Goal: Information Seeking & Learning: Learn about a topic

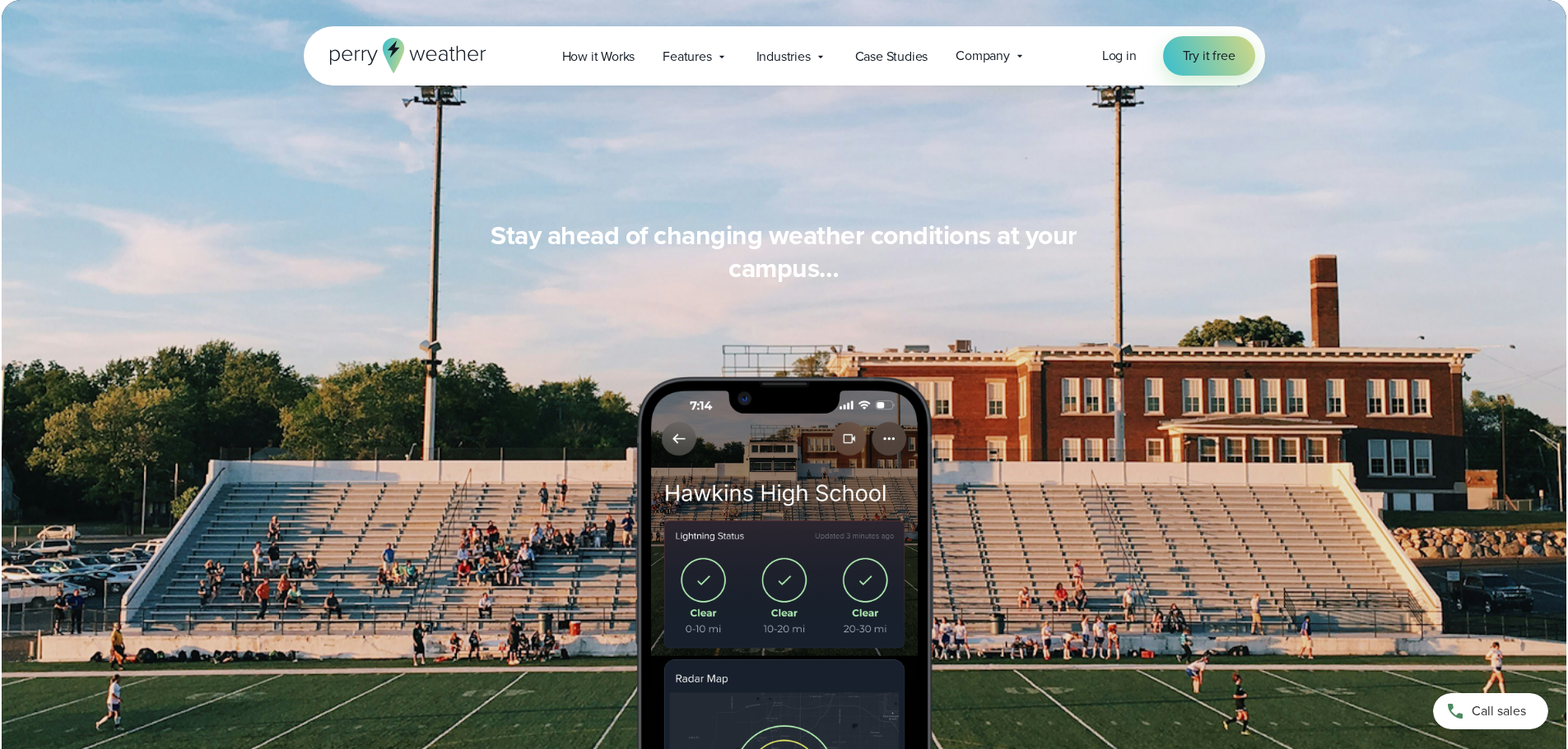
scroll to position [1069, 0]
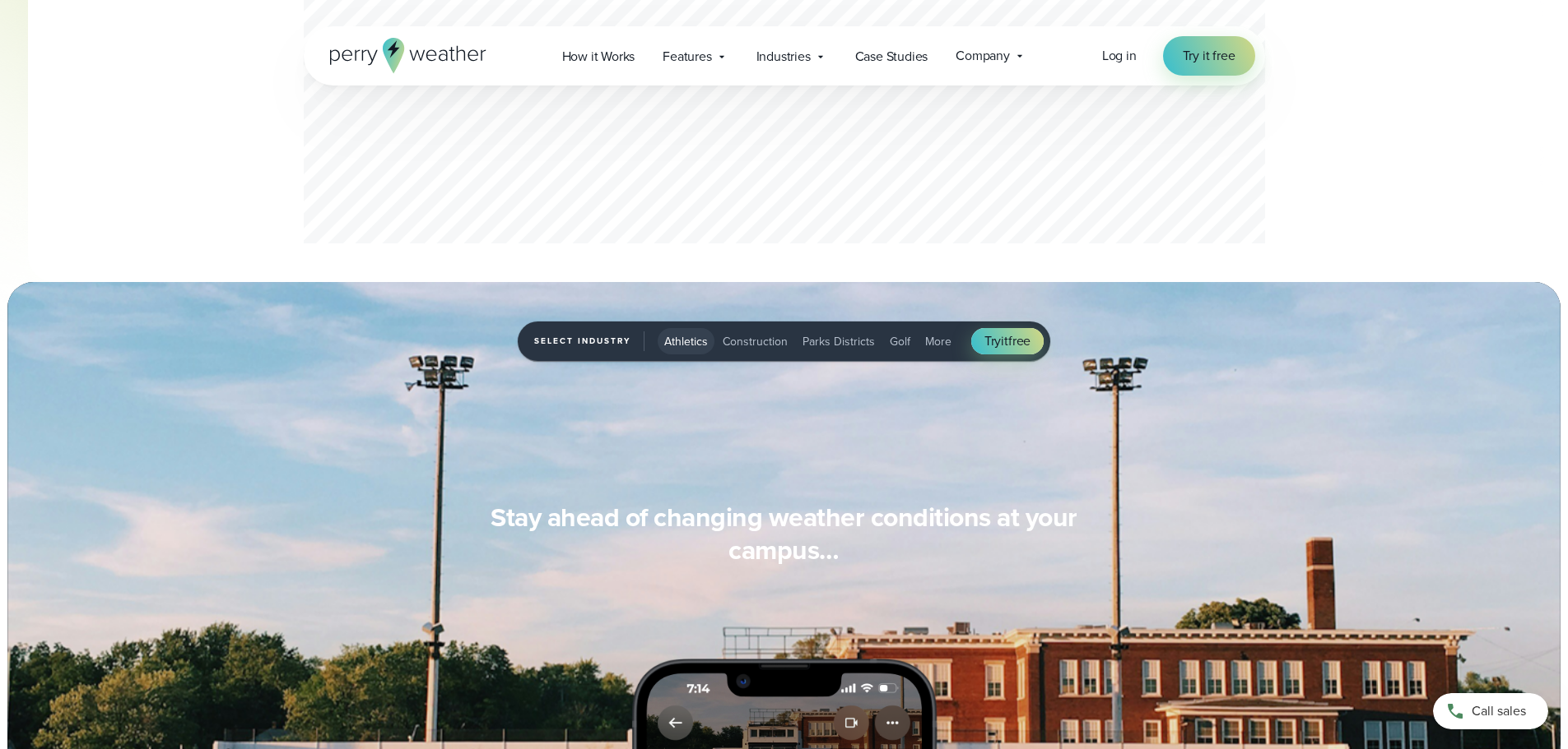
click at [841, 338] on span "Parks Districts" at bounding box center [839, 342] width 73 height 18
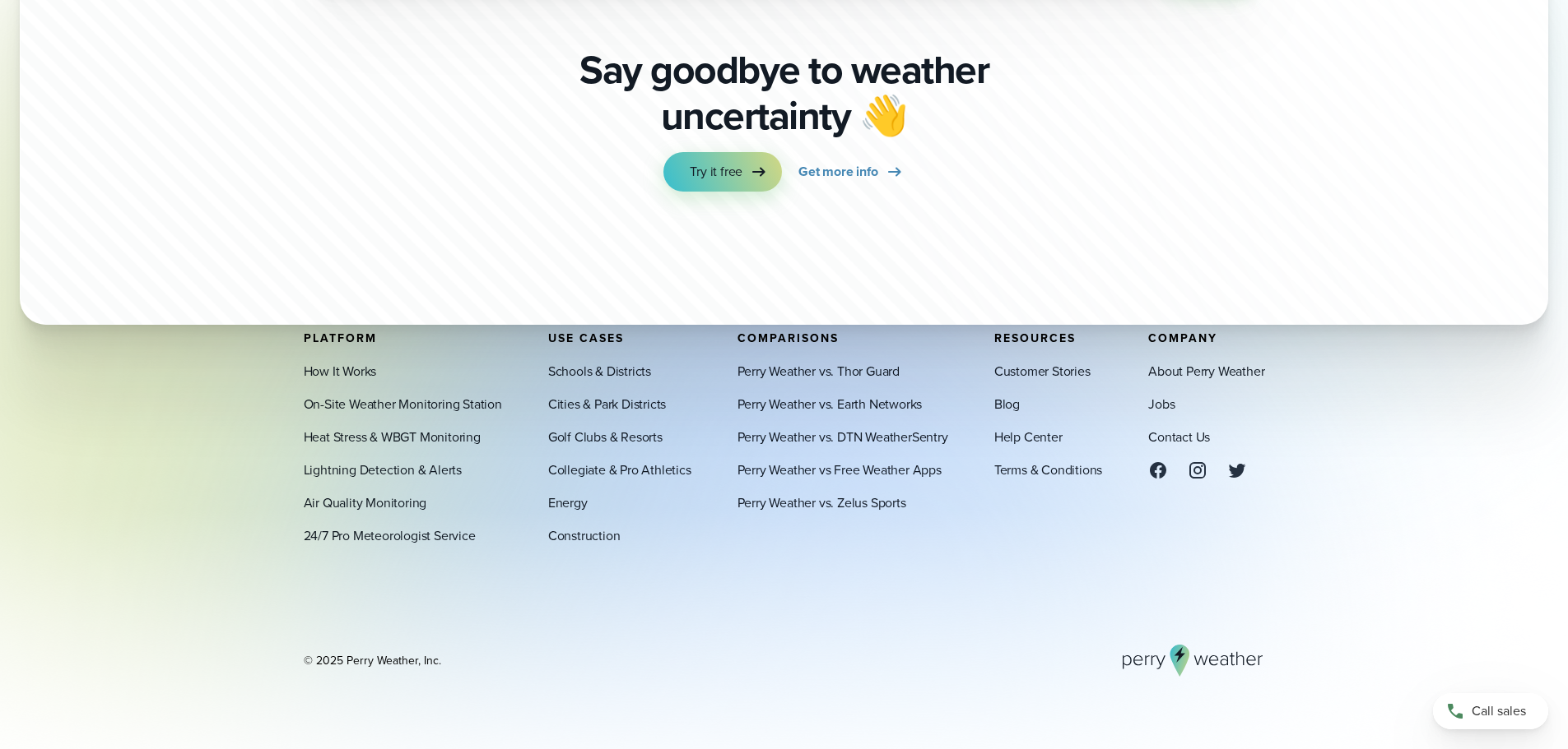
scroll to position [5876, 0]
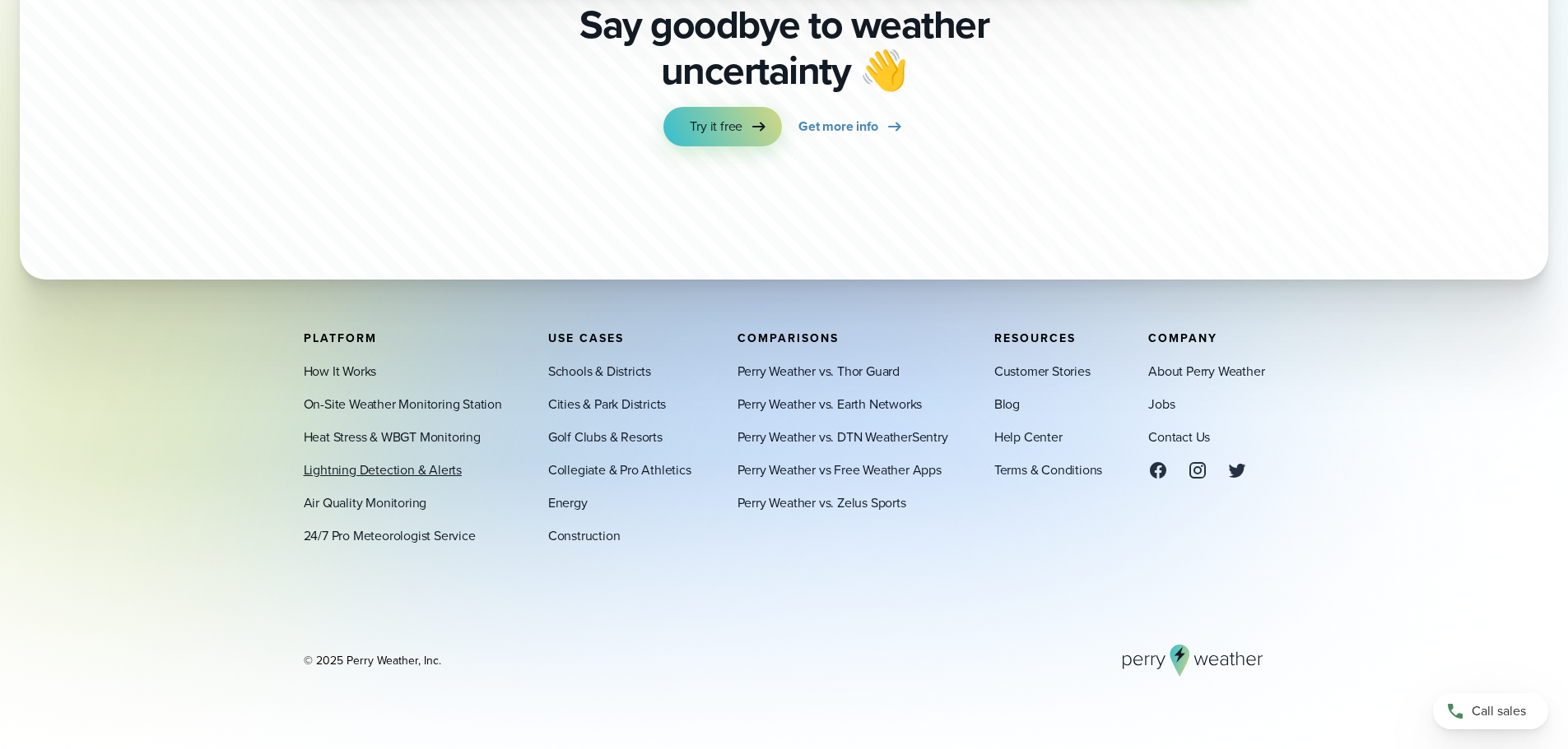
click at [417, 475] on link "Lightning Detection & Alerts" at bounding box center [383, 469] width 158 height 19
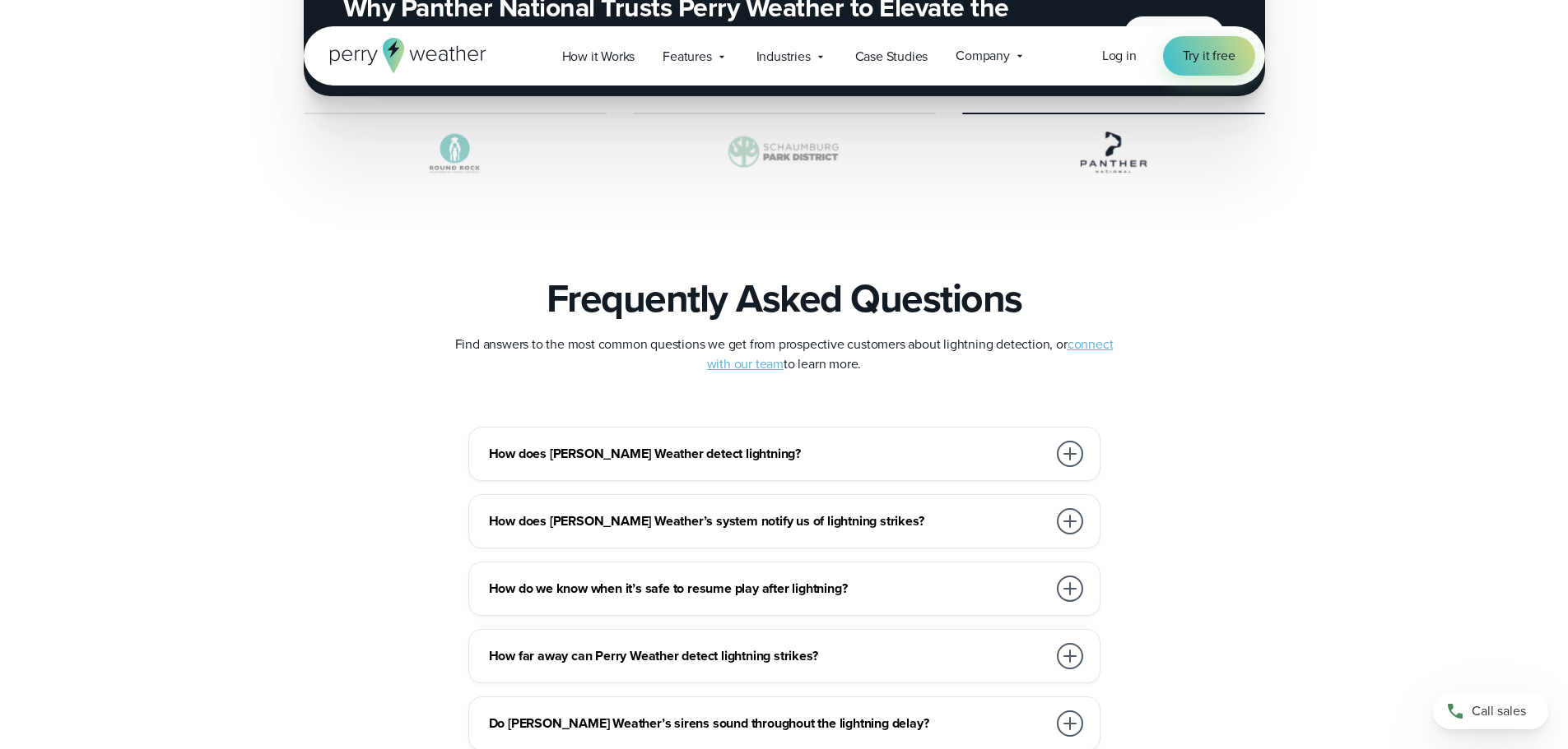
scroll to position [3619, 0]
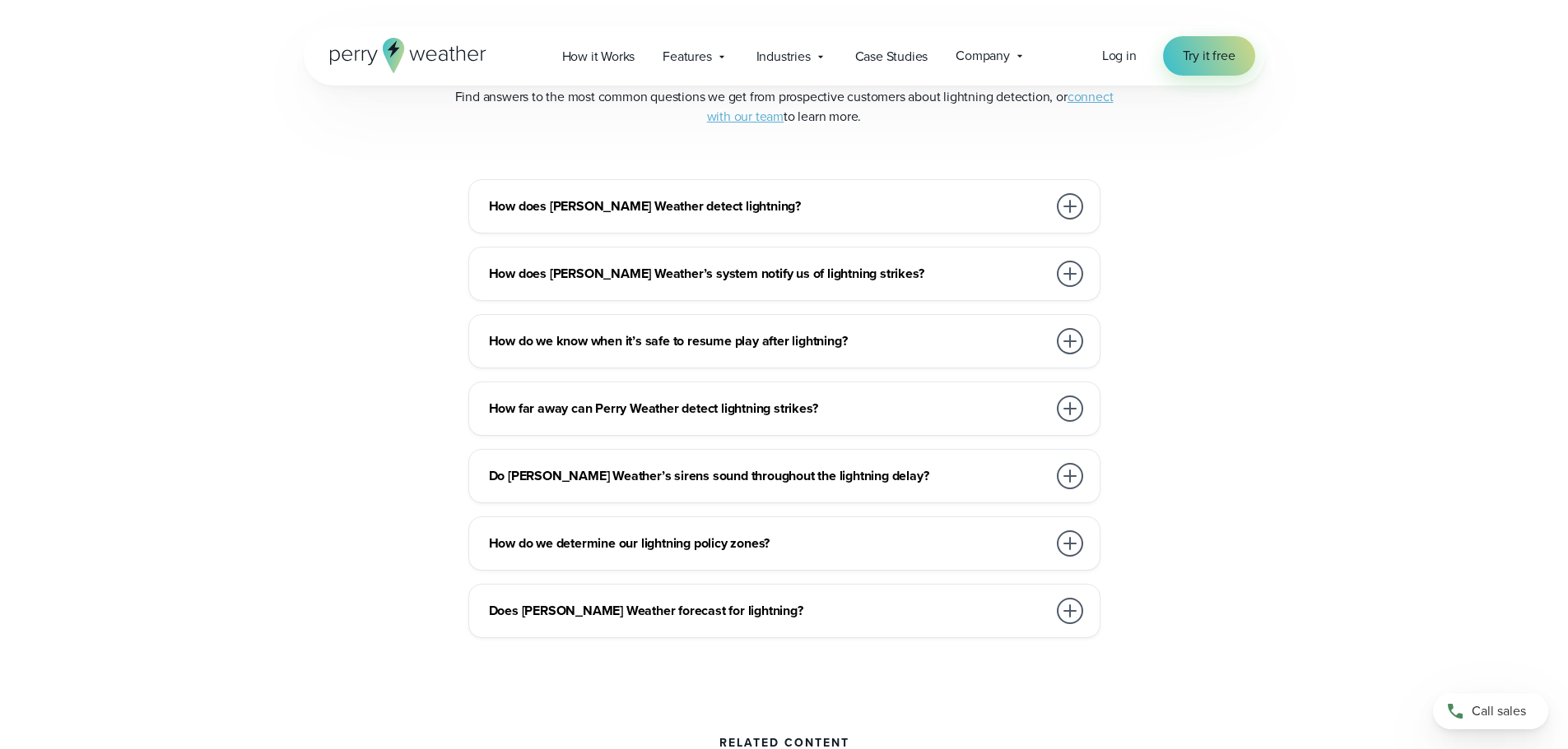
click at [714, 214] on h3 "How does Perry Weather detect lightning?" at bounding box center [768, 206] width 558 height 19
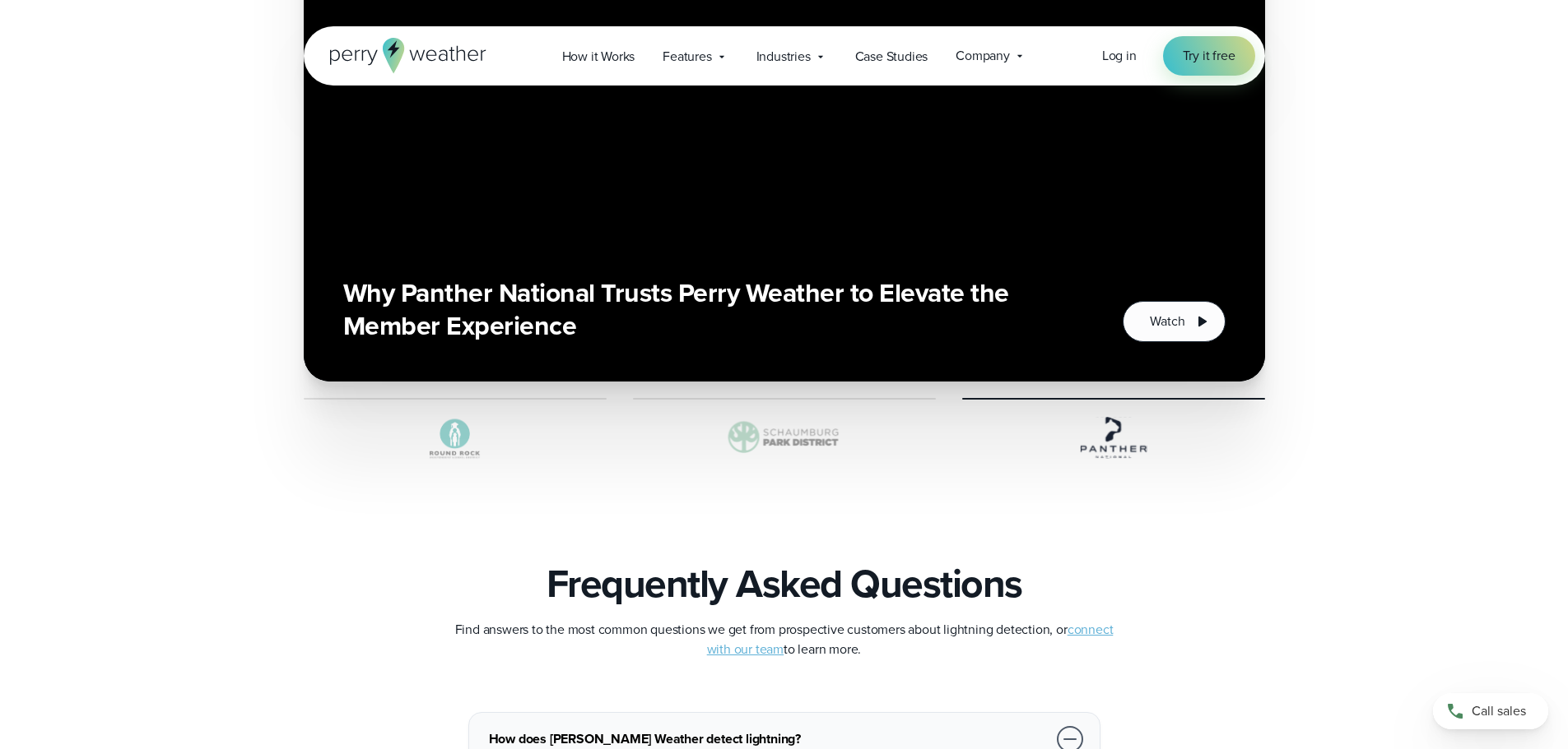
scroll to position [2842, 0]
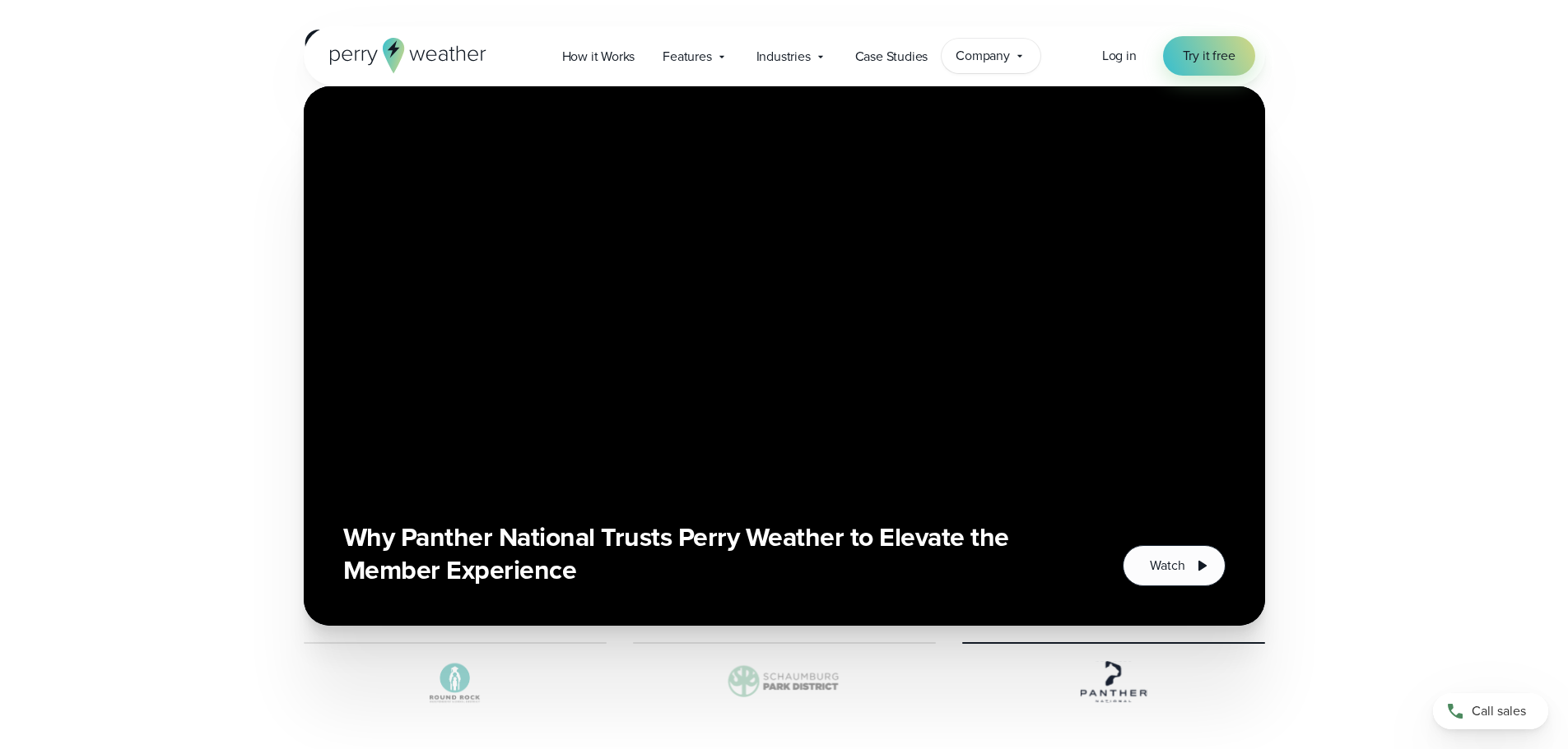
click at [990, 61] on span "Company" at bounding box center [982, 56] width 54 height 19
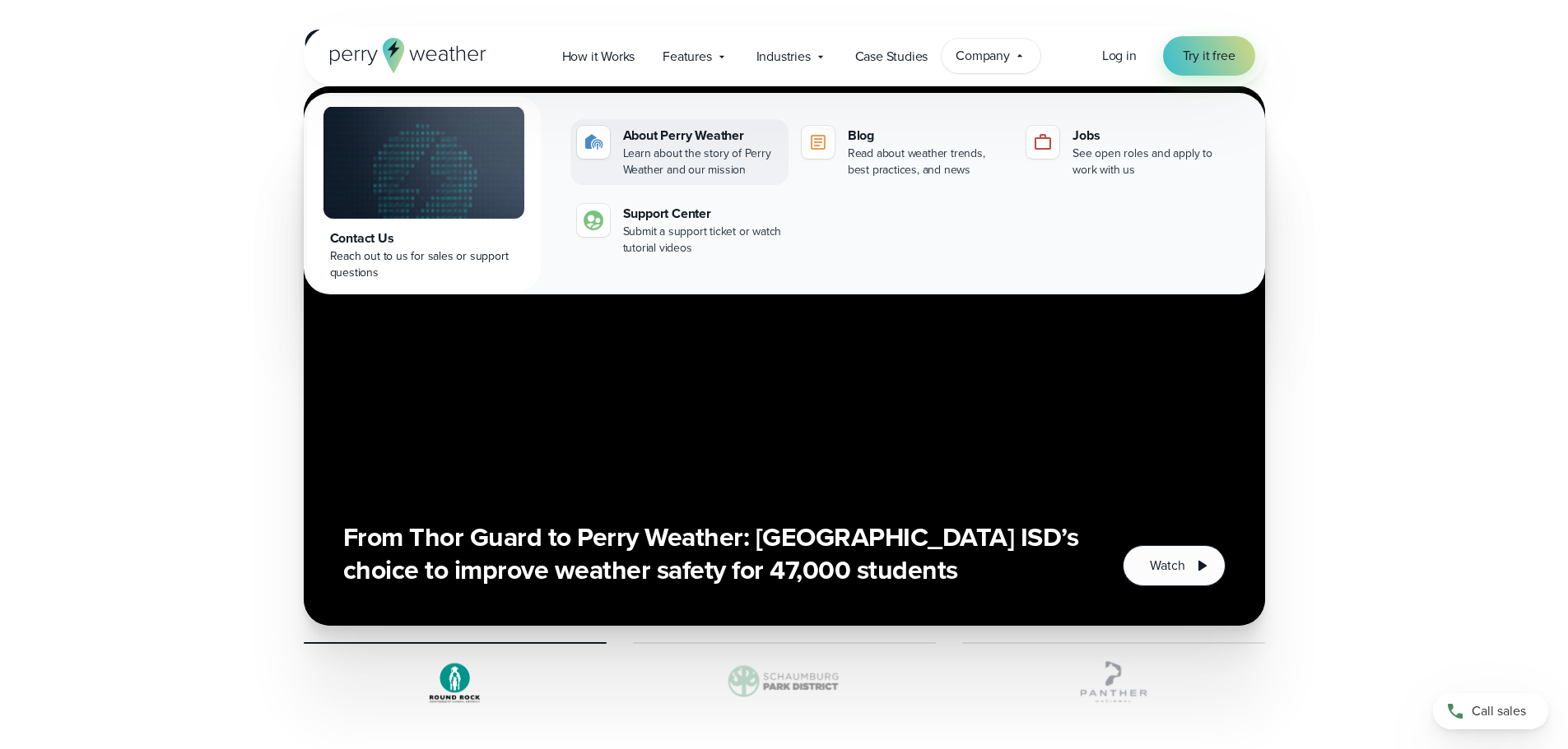
click at [692, 135] on div "About Perry Weather" at bounding box center [702, 135] width 159 height 19
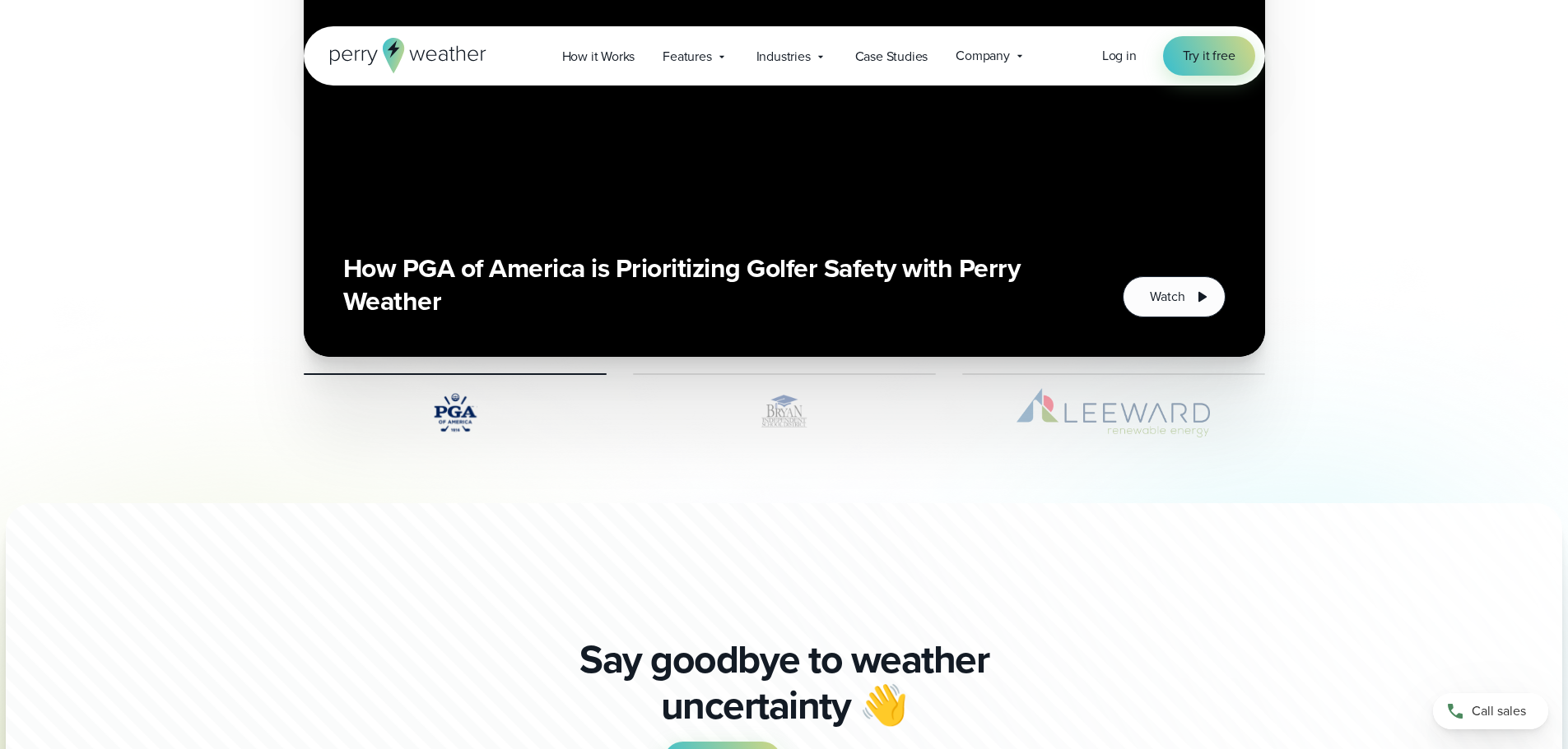
scroll to position [4195, 0]
